Goal: Transaction & Acquisition: Purchase product/service

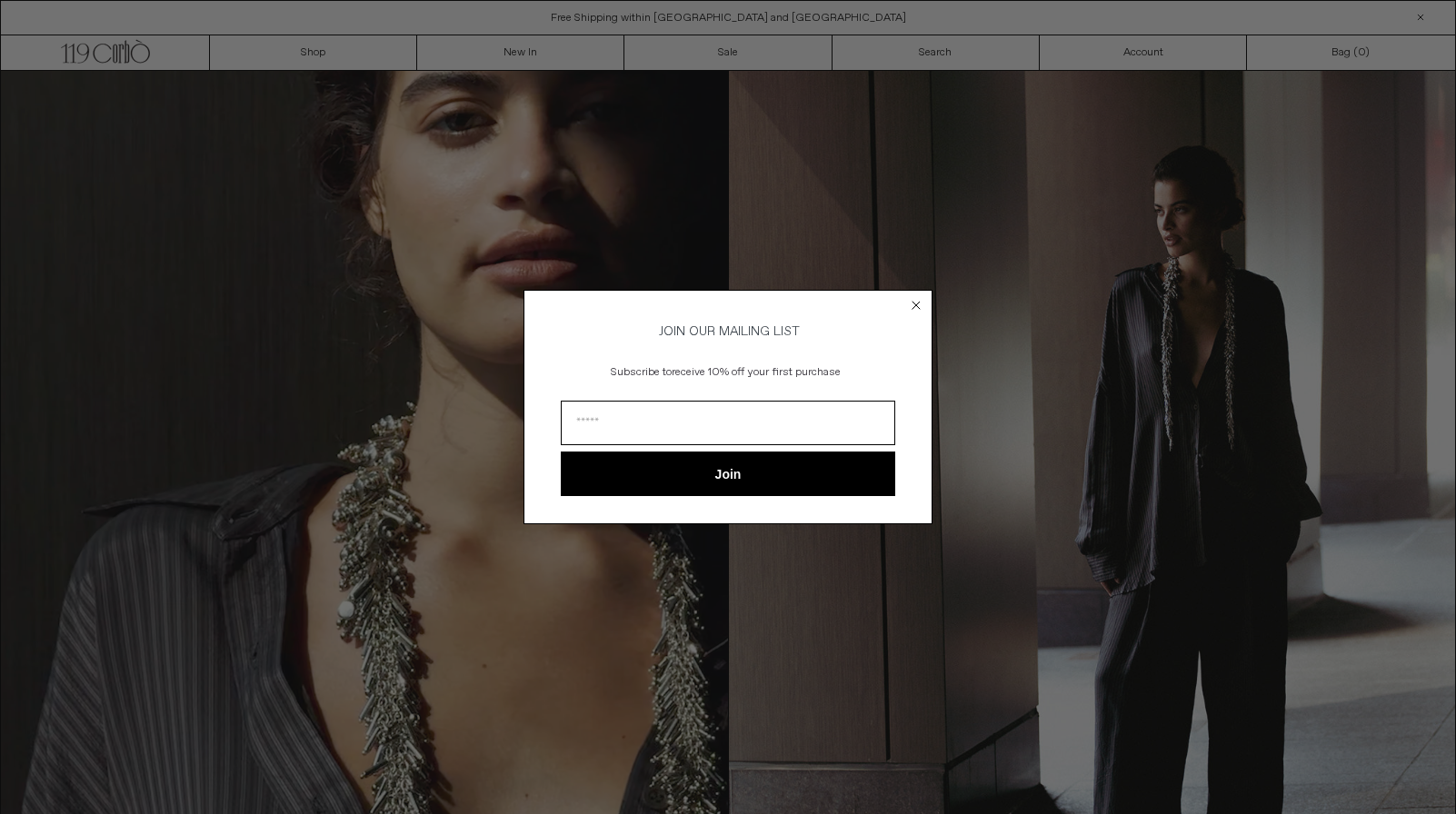
click at [917, 301] on icon "Close dialog" at bounding box center [915, 304] width 7 height 7
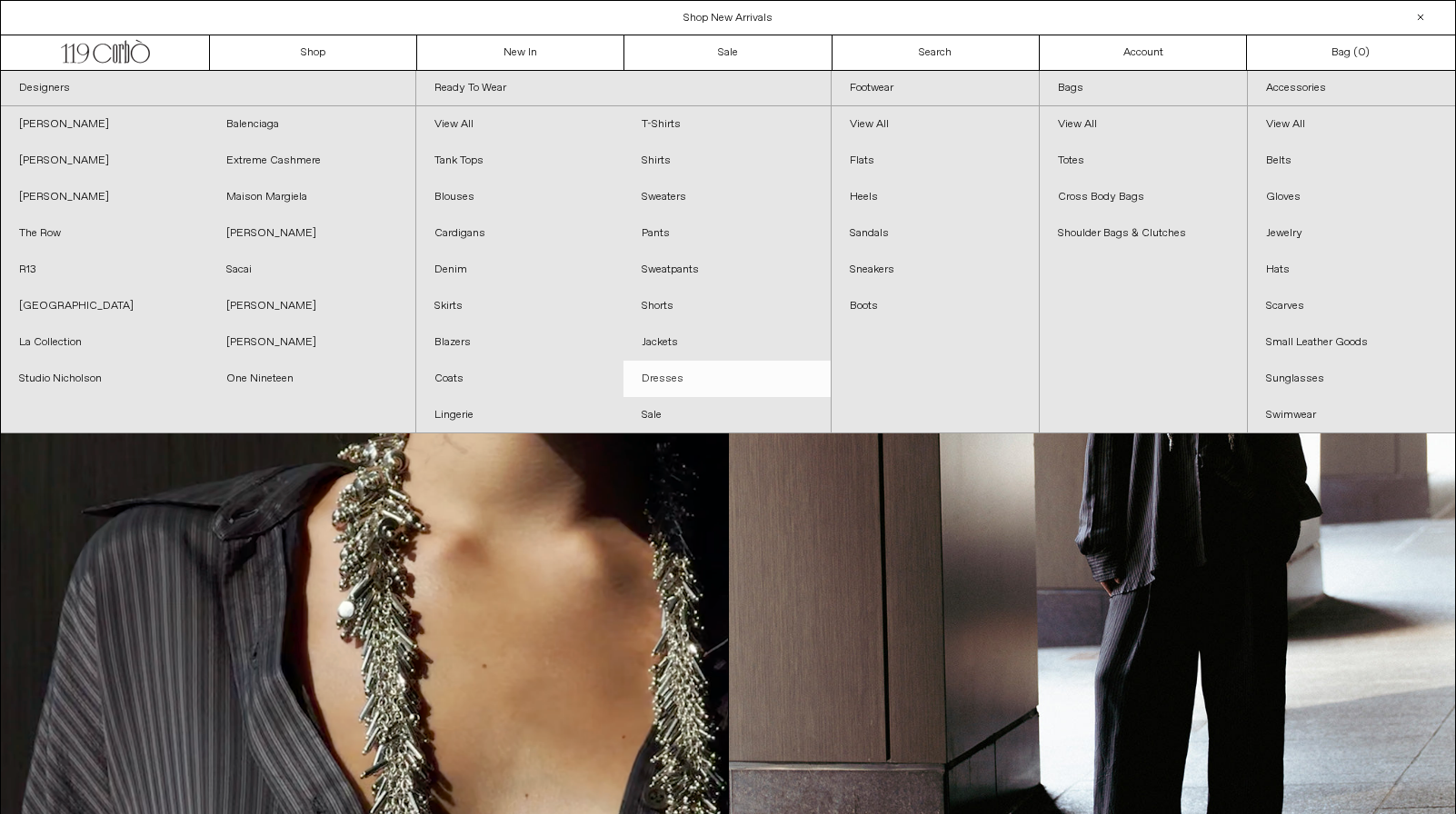
click at [680, 378] on link "Dresses" at bounding box center [727, 378] width 207 height 36
